Goal: Check status: Check status

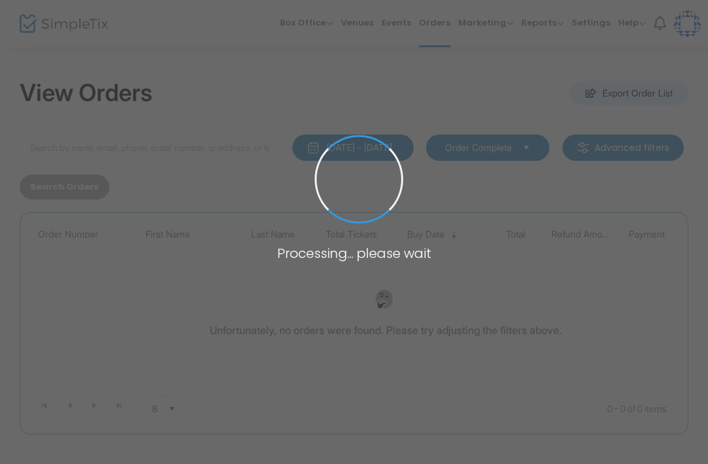
scroll to position [56, 0]
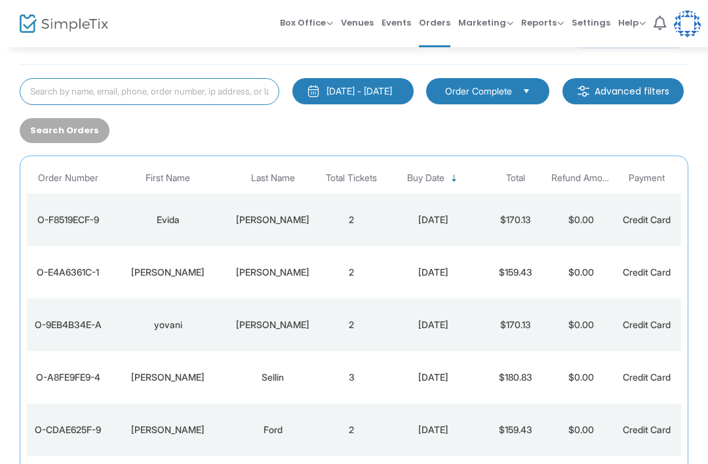
click at [224, 85] on input at bounding box center [150, 91] width 260 height 27
type input "[PERSON_NAME]"
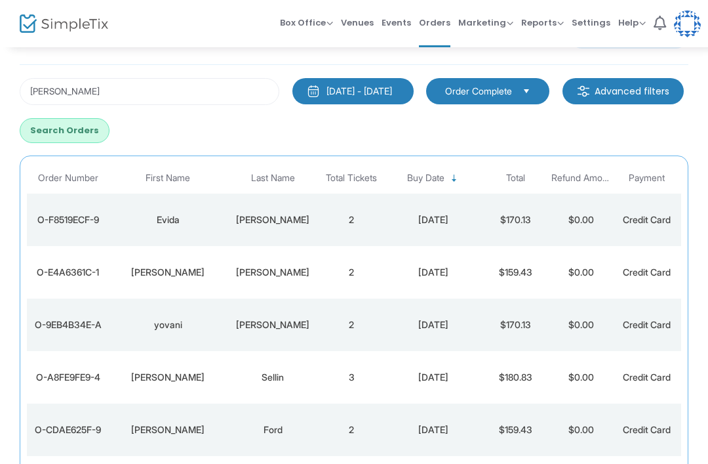
click at [214, 115] on div "[PERSON_NAME] [DATE] - [DATE] Last 30 Days [DATE] [DATE] This week This Month L…" at bounding box center [354, 110] width 682 height 65
click at [110, 135] on button "Search Orders" at bounding box center [65, 130] width 90 height 25
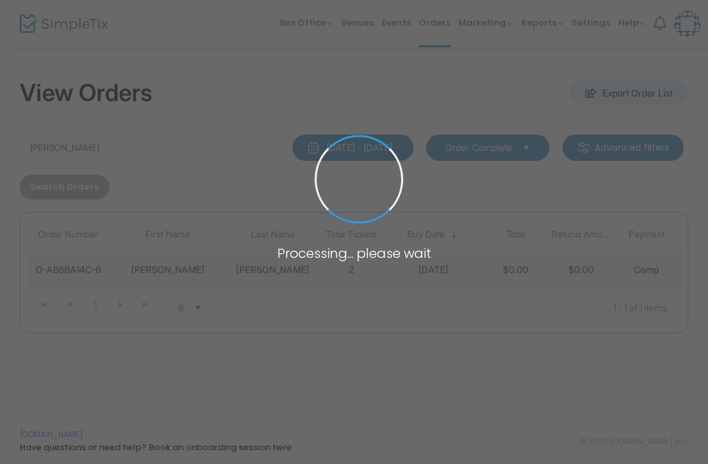
scroll to position [0, 0]
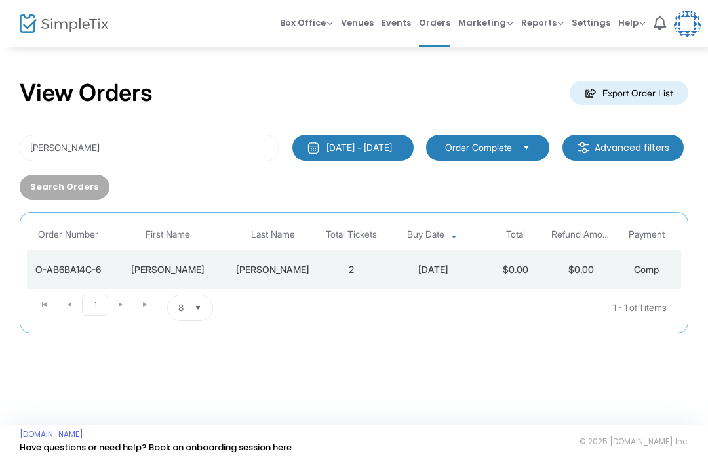
click at [408, 281] on td "[DATE]" at bounding box center [433, 269] width 98 height 39
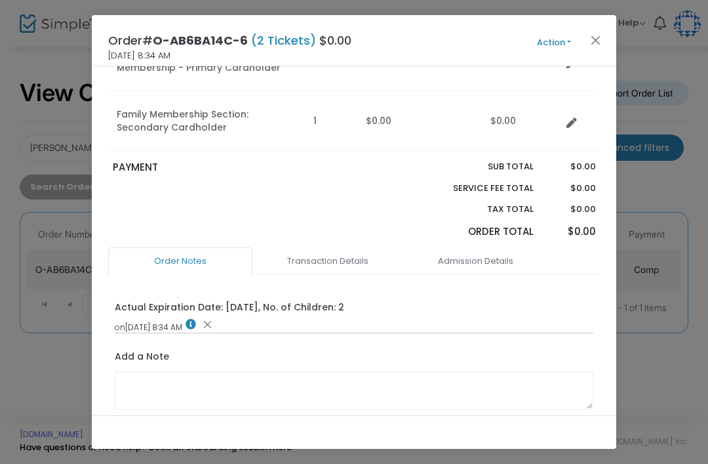
scroll to position [188, 0]
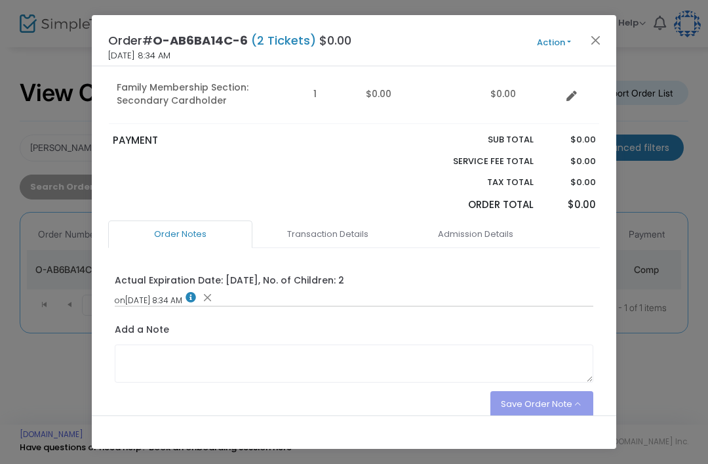
click at [501, 226] on link "Admission Details" at bounding box center [475, 234] width 144 height 28
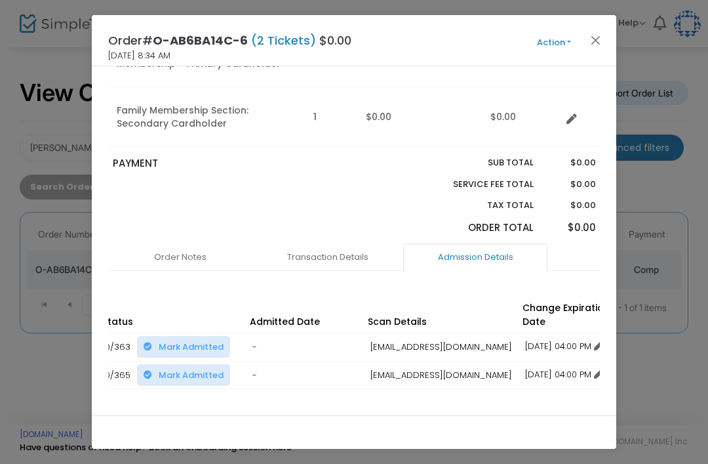
scroll to position [167, 0]
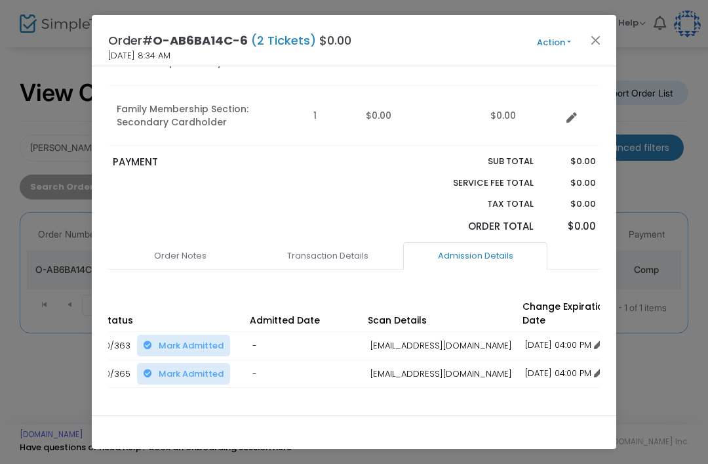
click at [601, 41] on button "Close" at bounding box center [596, 39] width 17 height 17
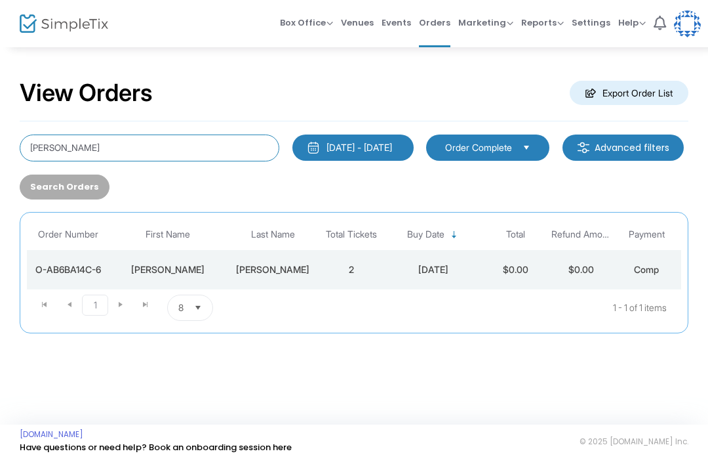
click at [76, 146] on input "[PERSON_NAME]" at bounding box center [150, 147] width 260 height 27
click at [73, 153] on input "[PERSON_NAME]" at bounding box center [150, 147] width 260 height 27
click at [63, 146] on input "[PERSON_NAME]" at bounding box center [150, 147] width 260 height 27
type input "[PERSON_NAME]"
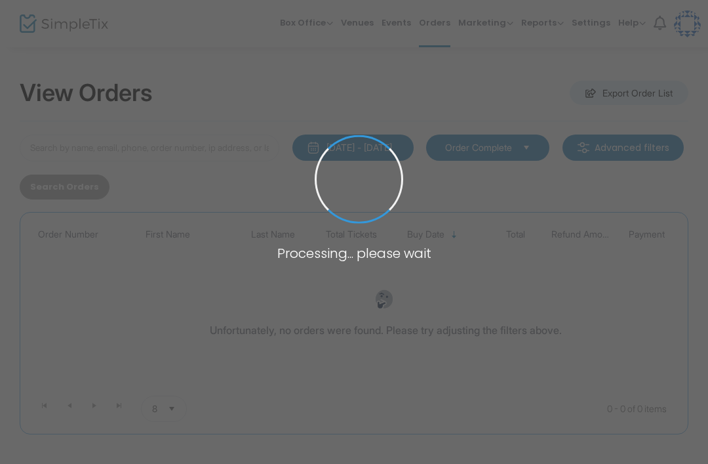
type input "[PERSON_NAME]"
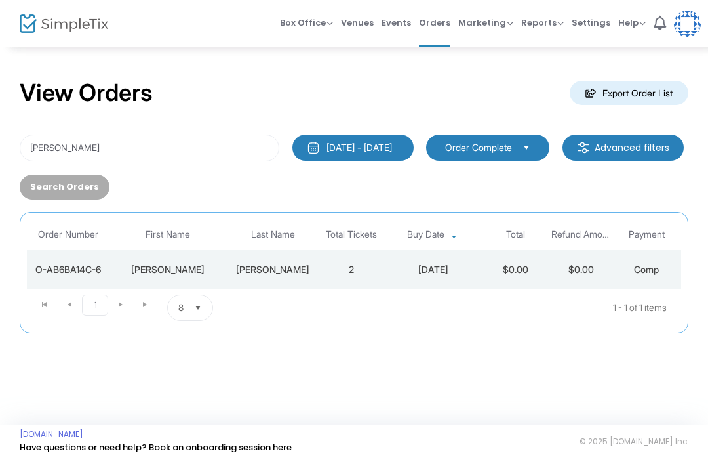
click at [347, 270] on td "2" at bounding box center [352, 269] width 66 height 39
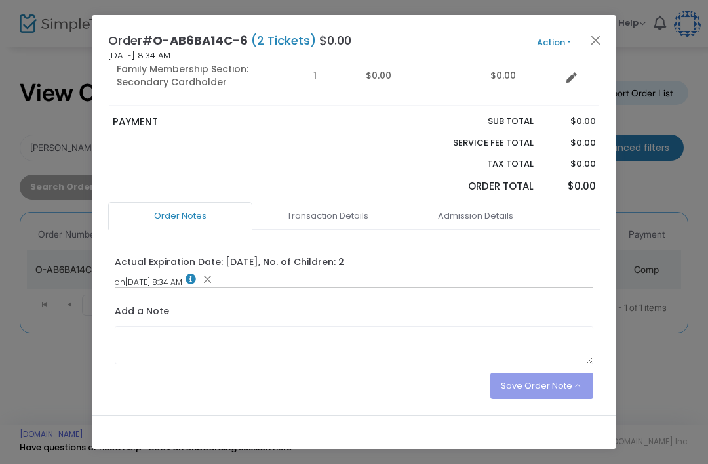
scroll to position [195, 0]
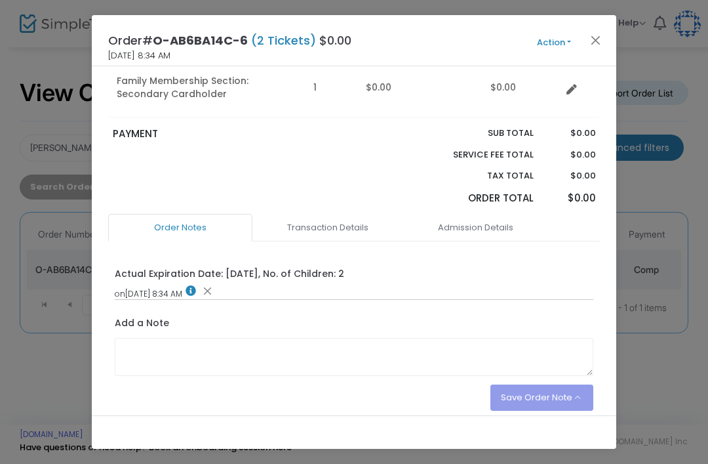
click at [598, 47] on button "Close" at bounding box center [596, 39] width 17 height 17
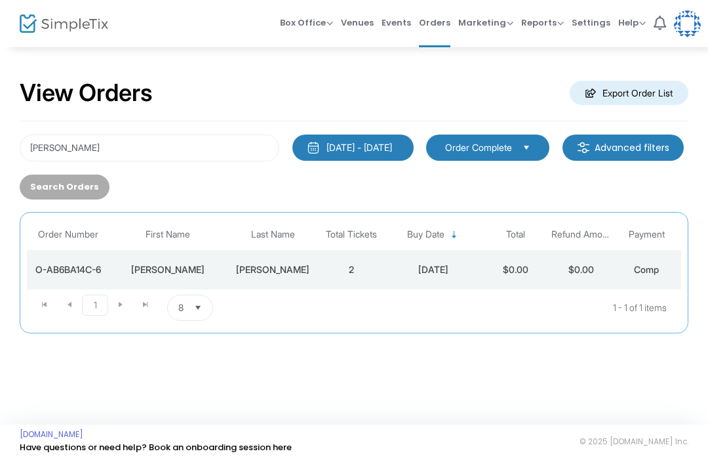
click at [554, 264] on td "$0.00" at bounding box center [581, 269] width 66 height 39
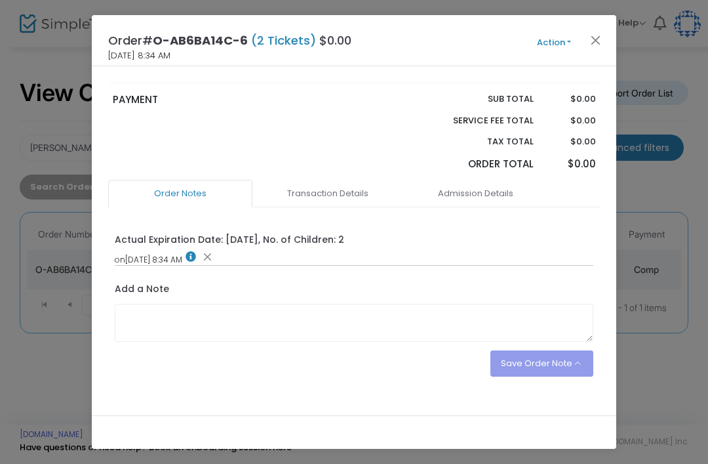
scroll to position [233, 0]
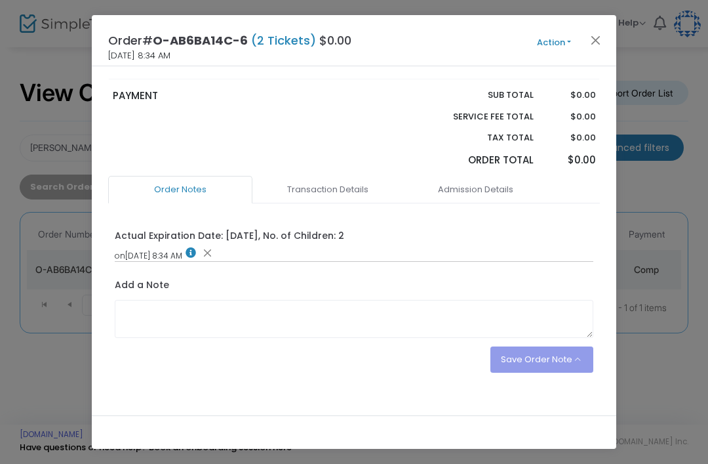
click at [476, 191] on link "Admission Details" at bounding box center [475, 190] width 144 height 28
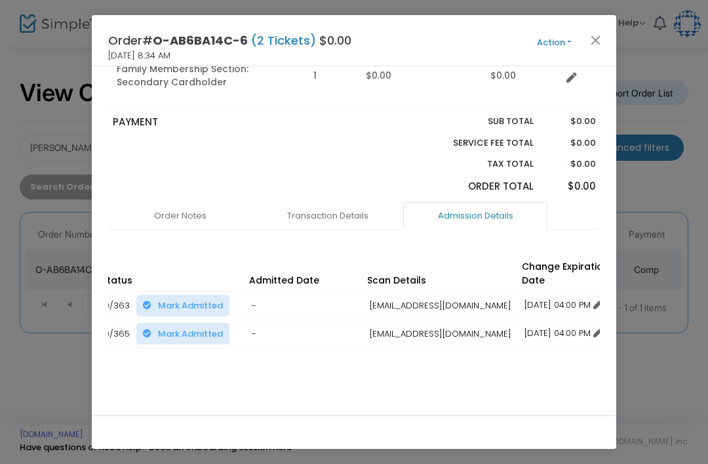
scroll to position [0, 253]
click at [586, 43] on button "Action" at bounding box center [554, 42] width 79 height 14
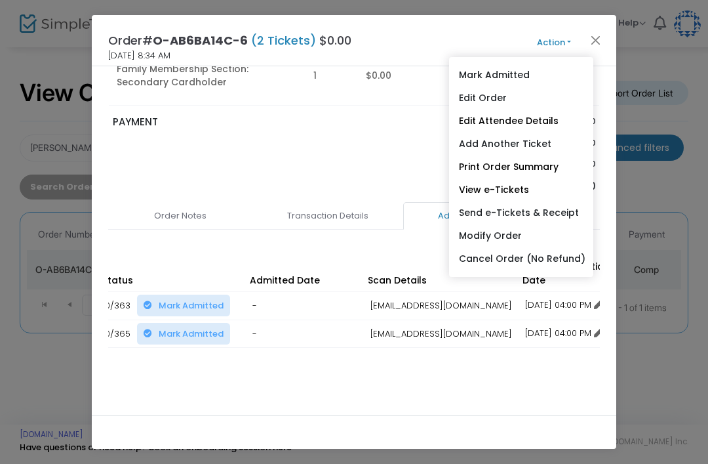
click at [596, 36] on button "Close" at bounding box center [596, 39] width 17 height 17
